Goal: Transaction & Acquisition: Purchase product/service

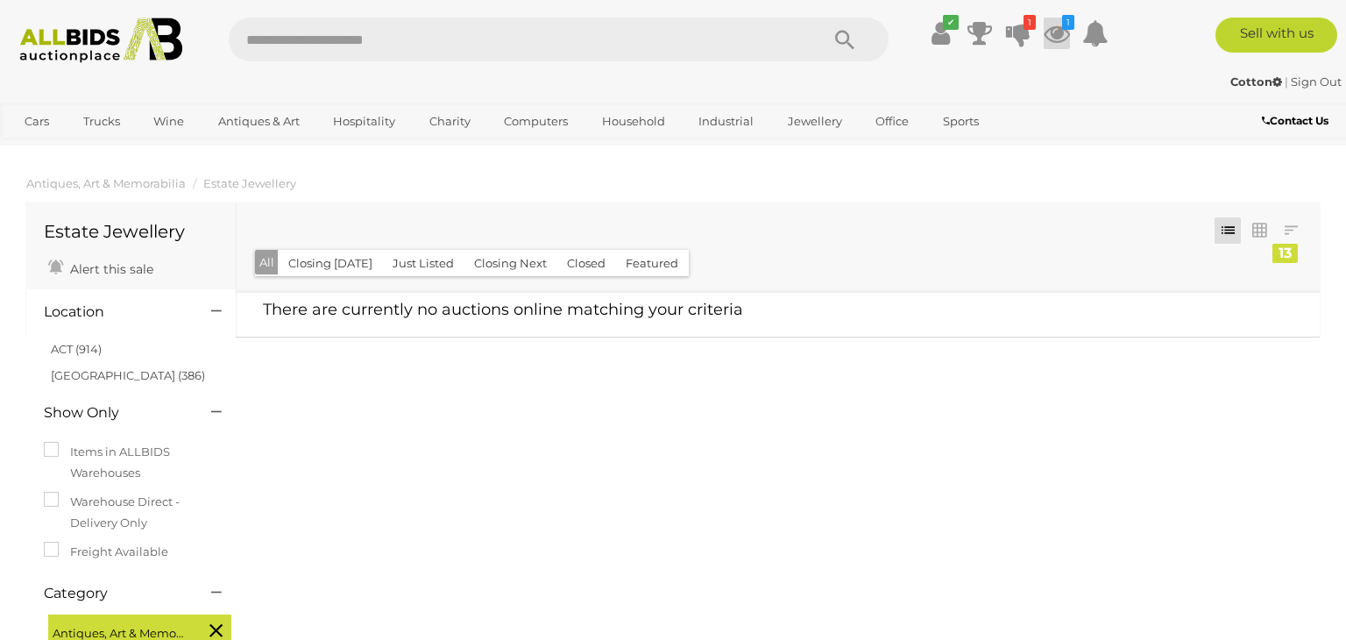
click at [1059, 35] on icon at bounding box center [1057, 34] width 26 height 32
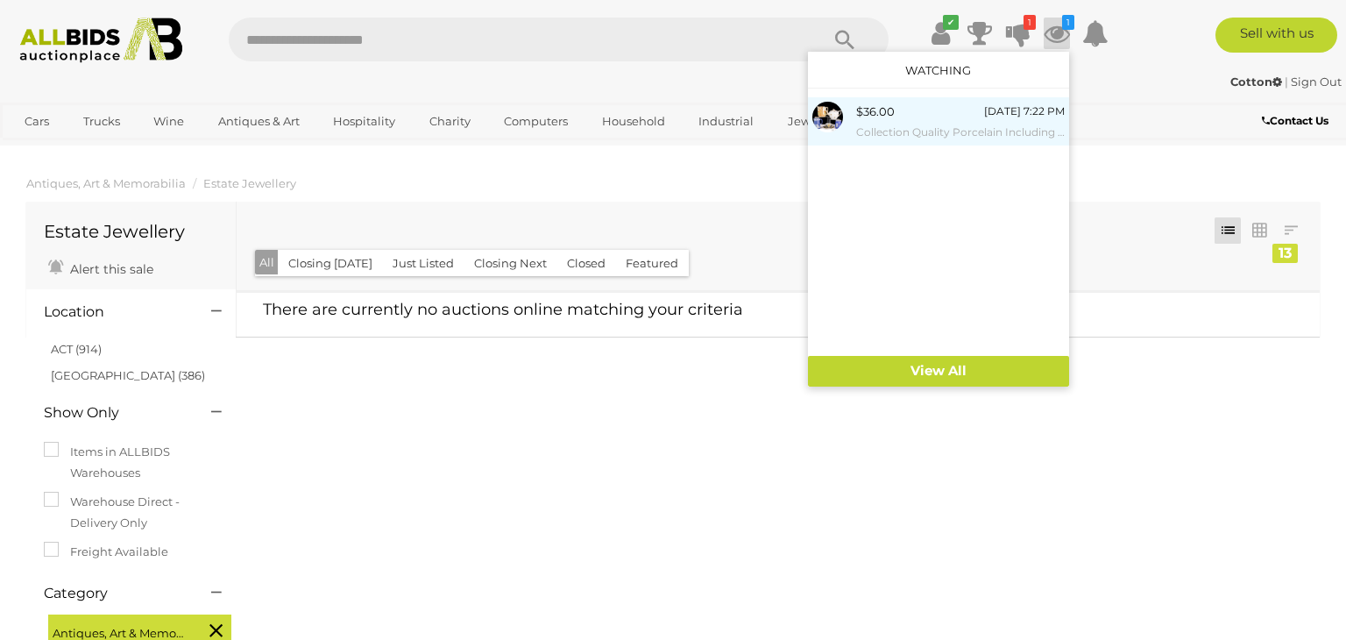
click at [909, 123] on small "Collection Quality Porcelain Including Herend, Royal Doulton Jug And Duo, Two A…" at bounding box center [960, 132] width 209 height 19
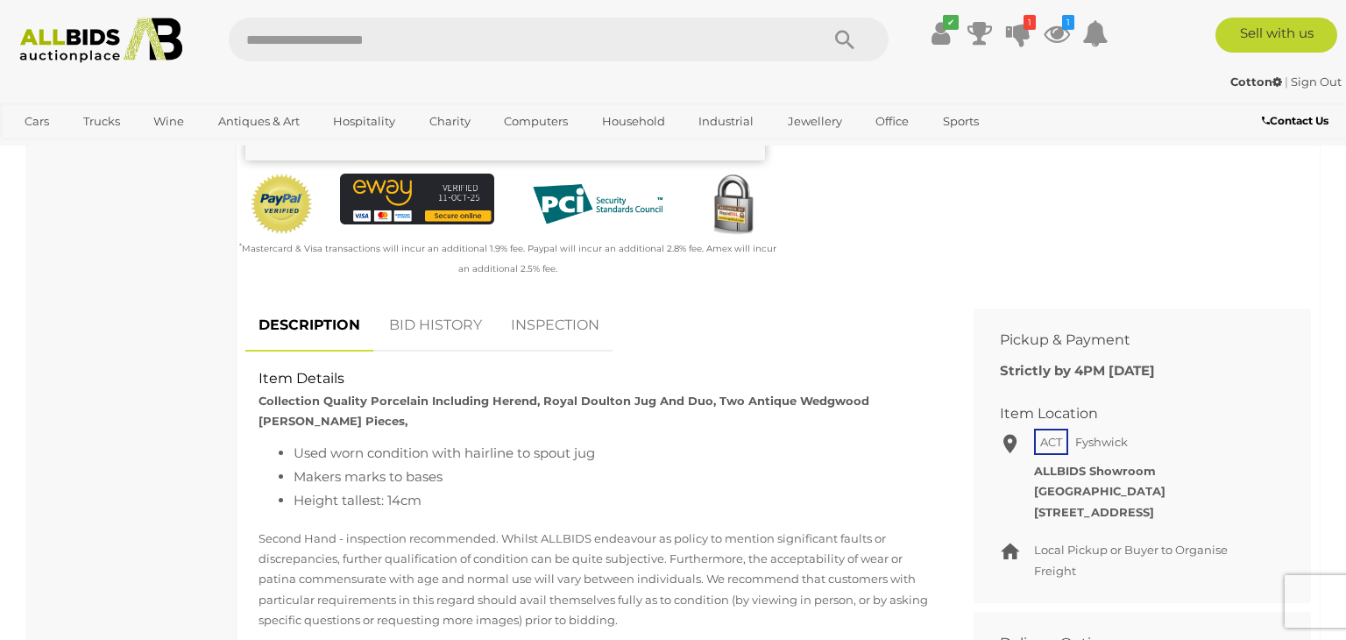
scroll to position [550, 0]
click at [428, 345] on link "BID HISTORY" at bounding box center [435, 325] width 119 height 52
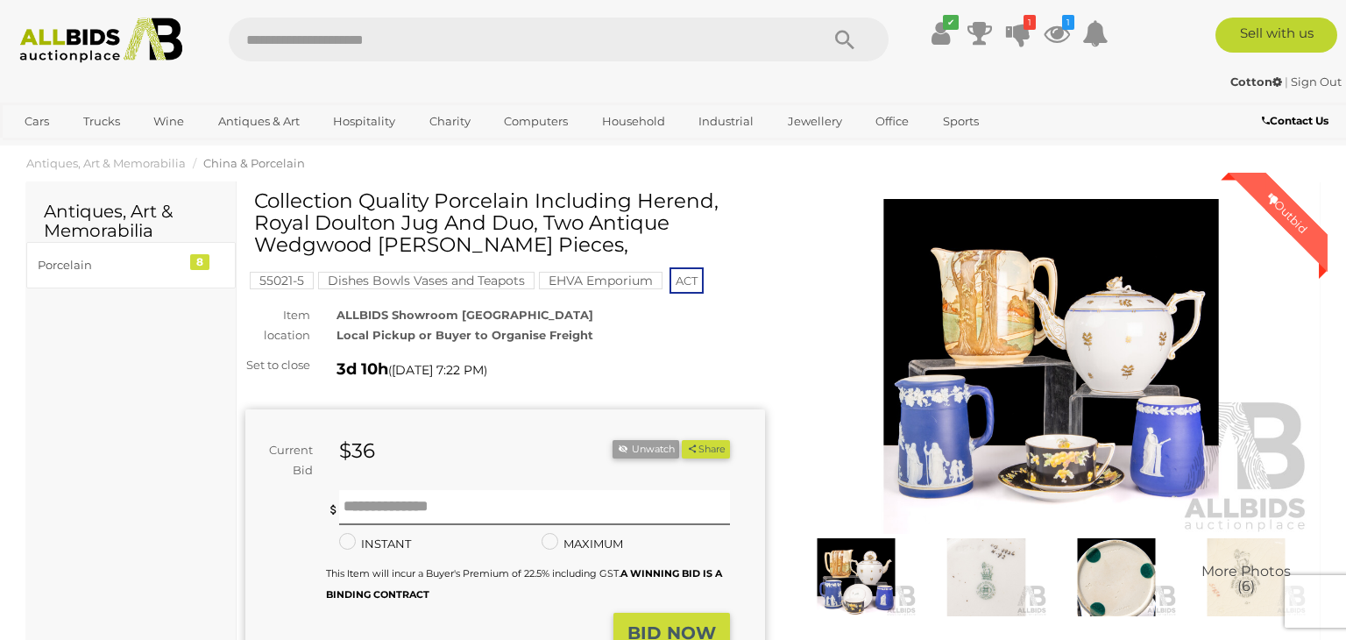
scroll to position [0, 0]
